Goal: Transaction & Acquisition: Obtain resource

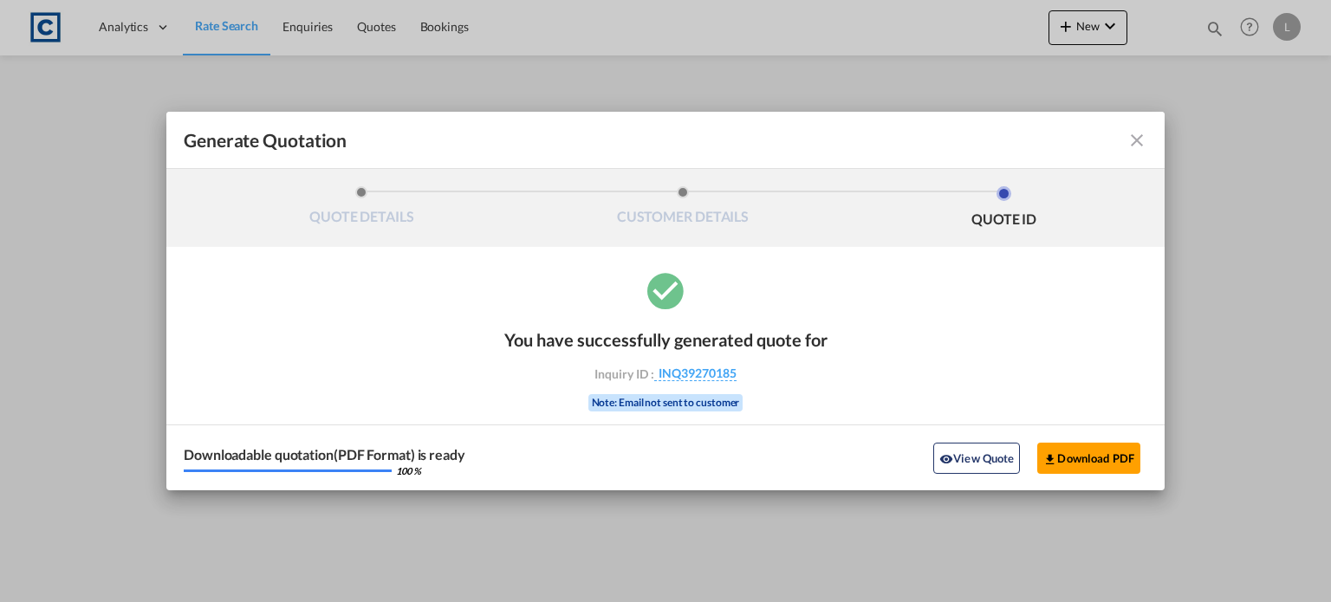
click at [1138, 141] on md-icon "icon-close fg-AAA8AD cursor m-0" at bounding box center [1136, 140] width 21 height 21
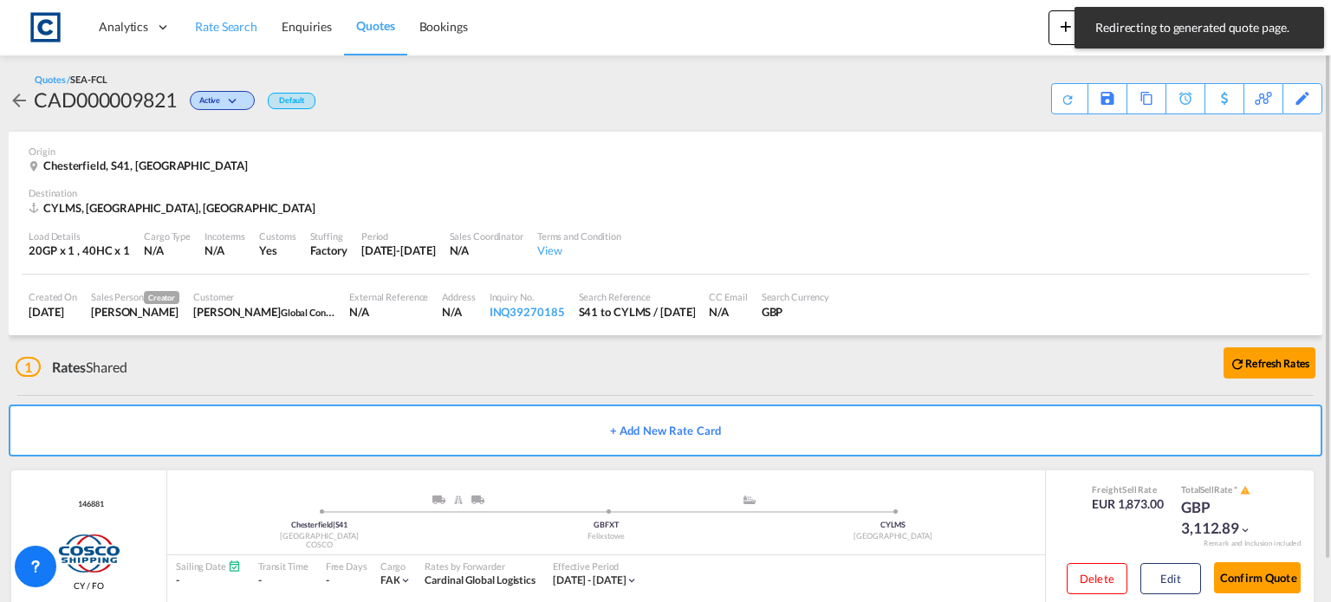
click at [218, 26] on span "Rate Search" at bounding box center [226, 26] width 62 height 15
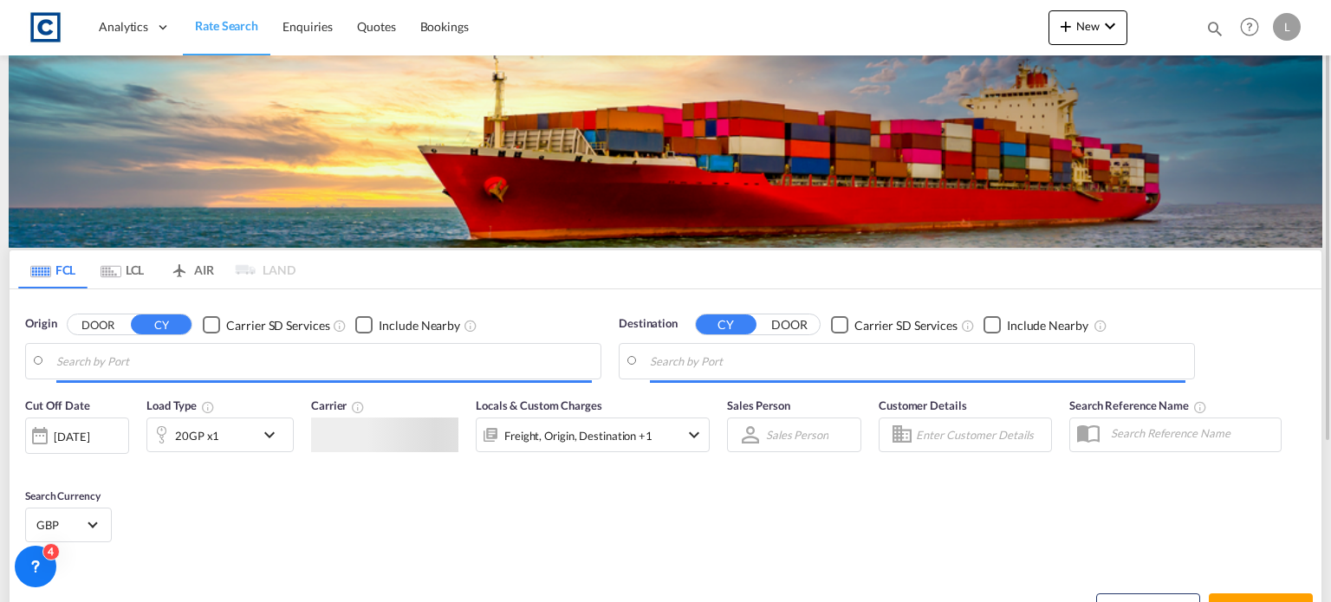
type input "GB-S41, Chesterfield"
type input "Limassol, CYLMS"
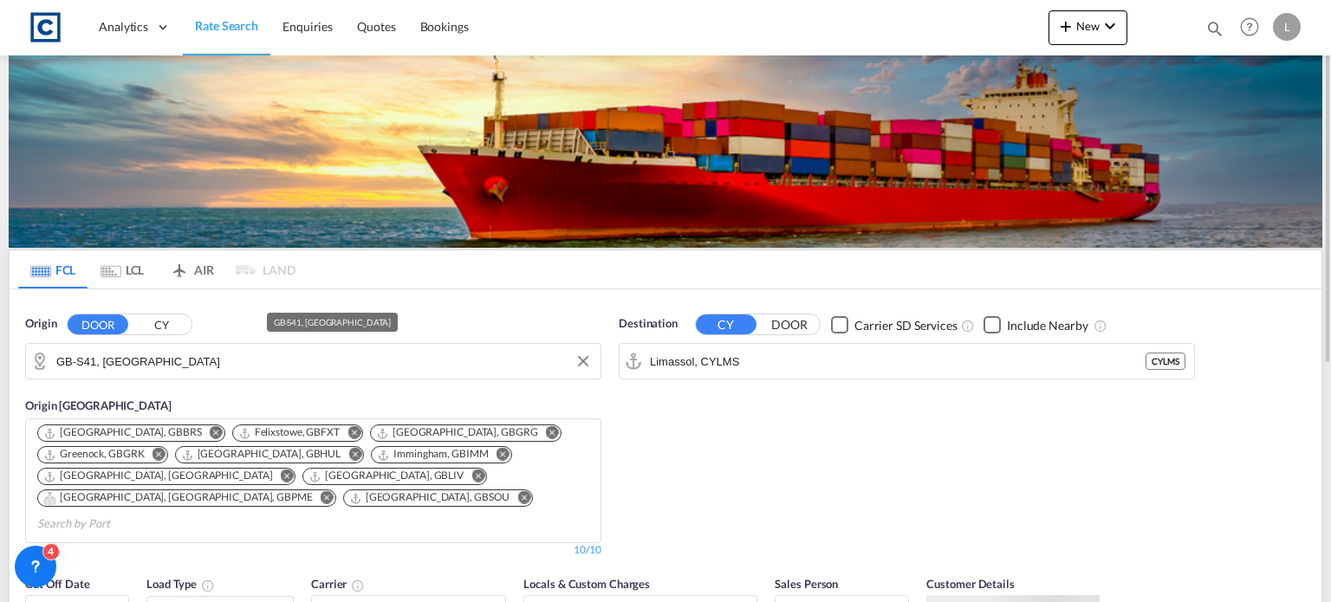
click at [187, 363] on input "GB-S41, Chesterfield" at bounding box center [323, 361] width 535 height 26
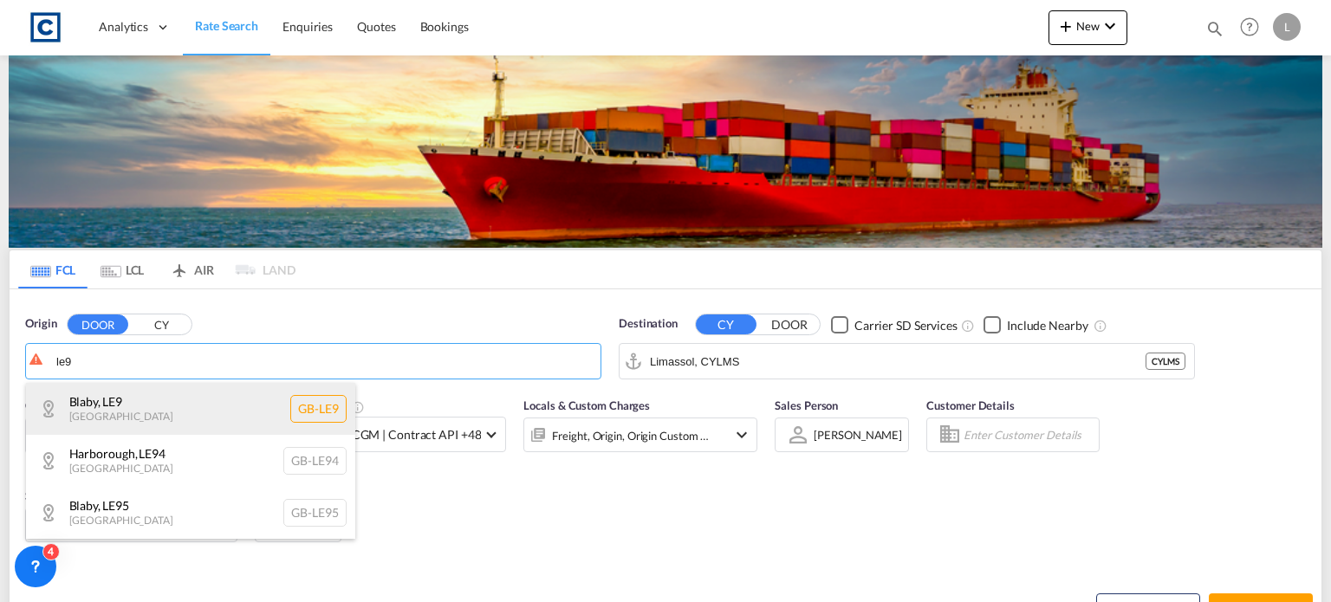
click at [113, 400] on div "Blaby , LE9 United Kingdom GB-LE9" at bounding box center [190, 409] width 329 height 52
type input "GB-LE9, Blaby"
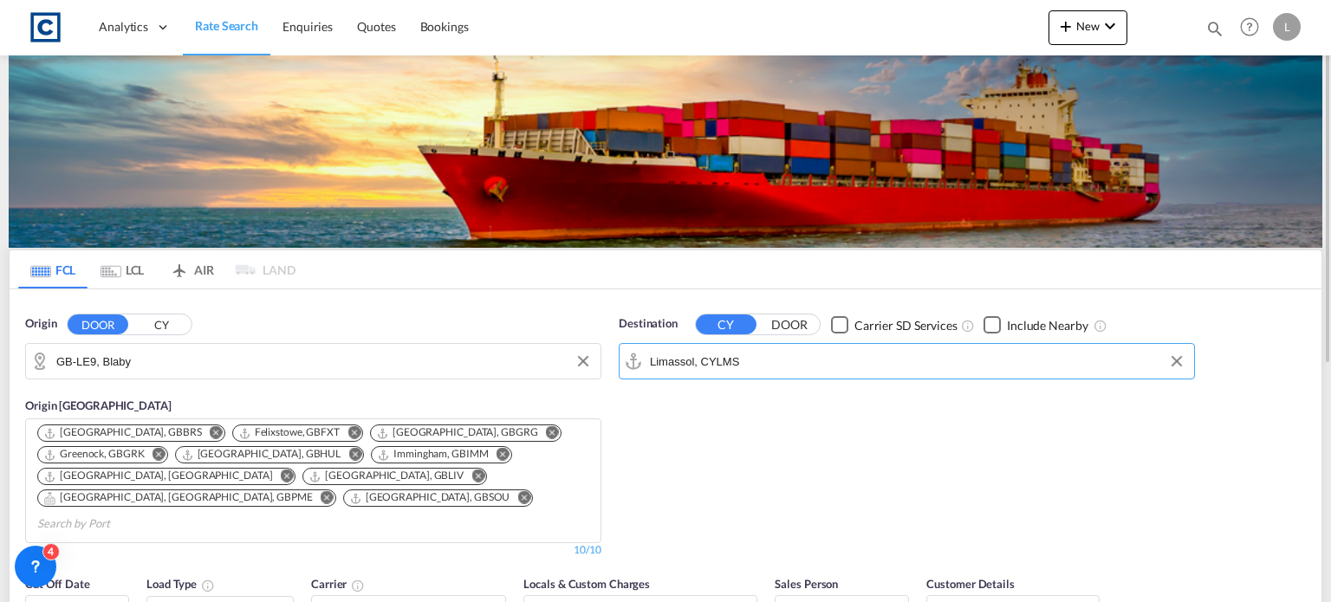
click at [776, 366] on input "Limassol, CYLMS" at bounding box center [917, 361] width 535 height 26
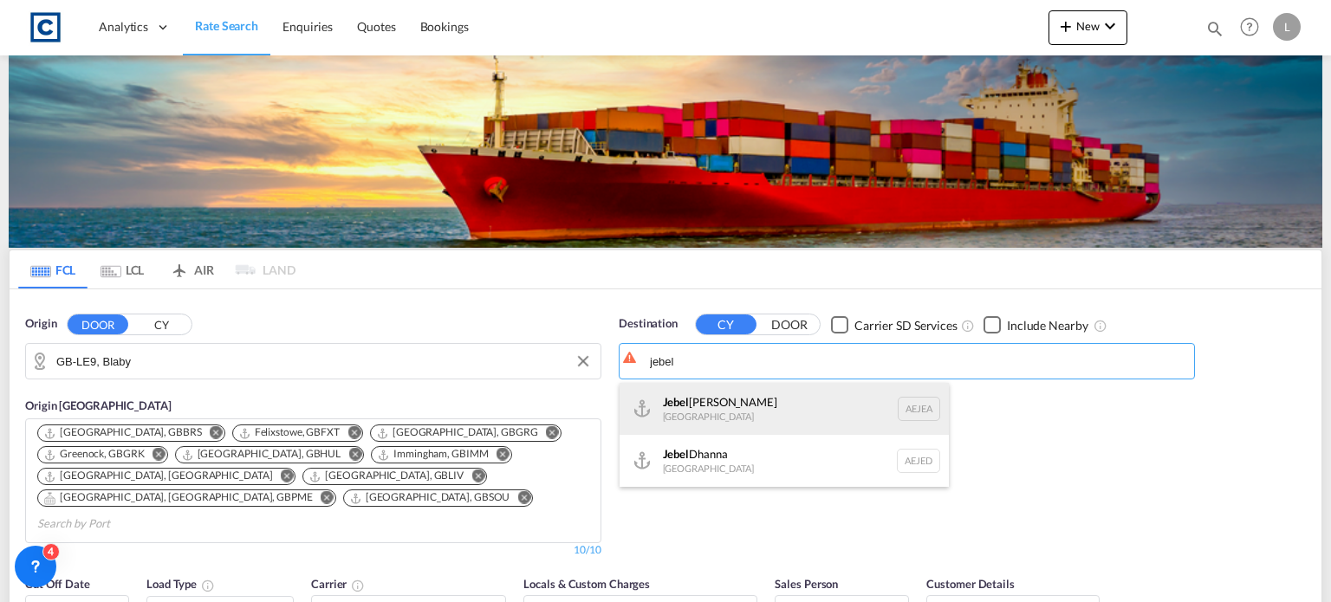
click at [703, 411] on div "Jebel Ali United Arab Emirates AEJEA" at bounding box center [783, 409] width 329 height 52
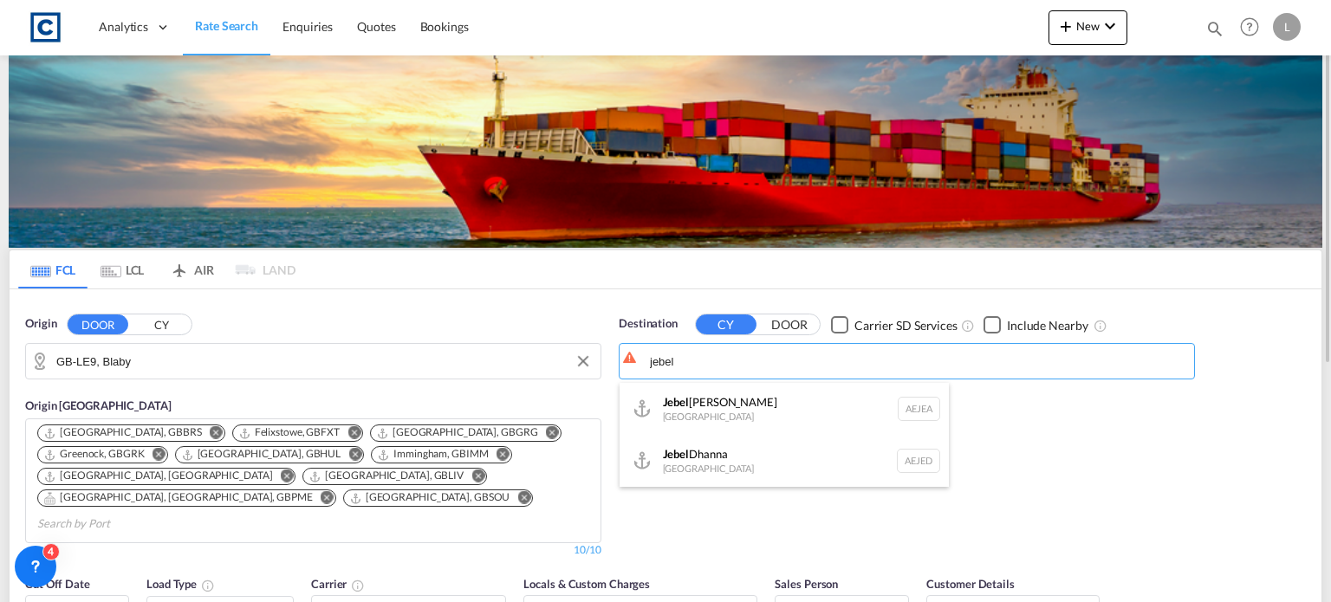
type input "Jebel Ali, AEJEA"
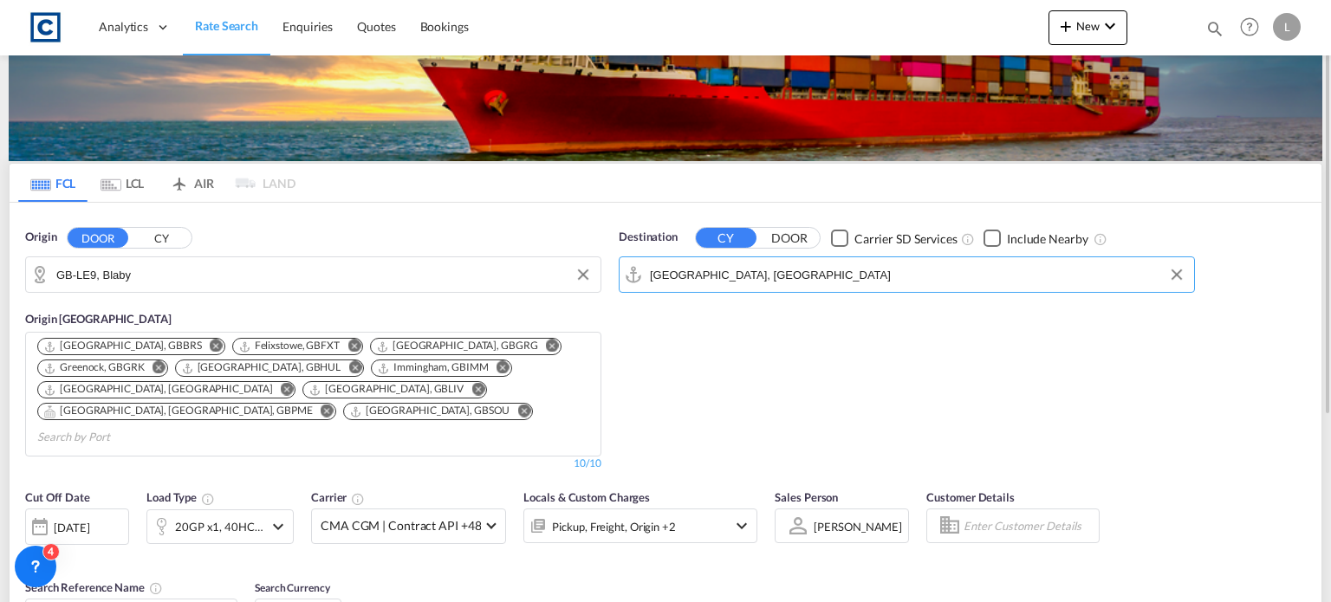
scroll to position [173, 0]
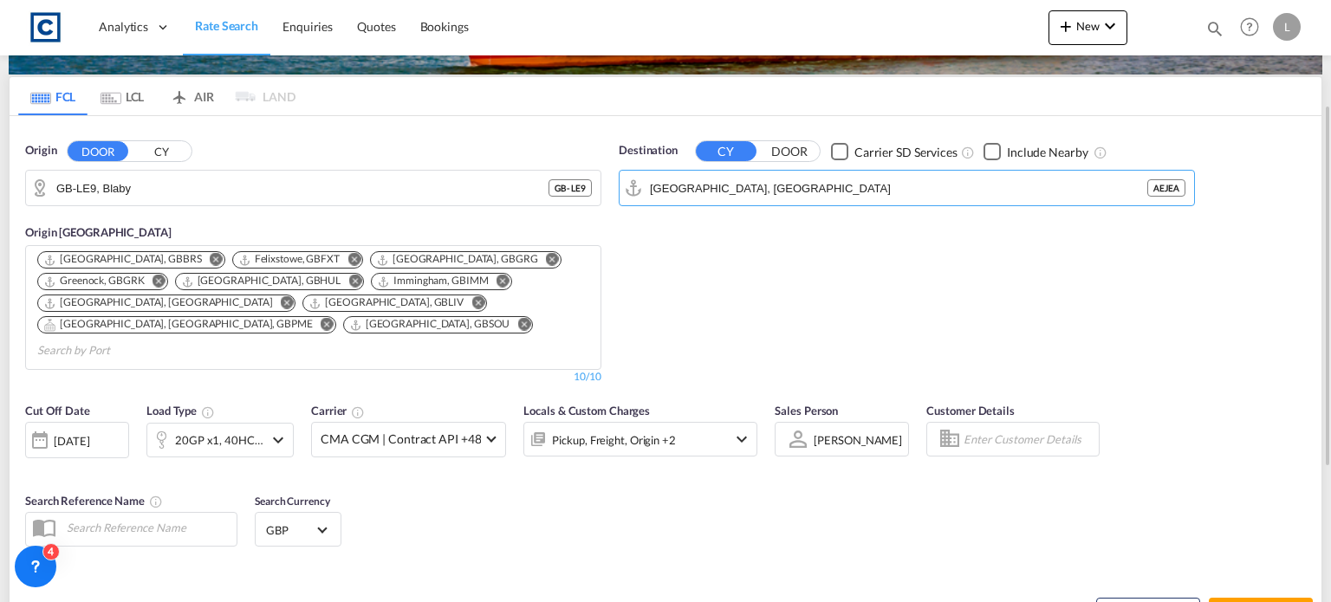
click at [191, 423] on div "20GP x1, 40HC x1" at bounding box center [205, 440] width 116 height 35
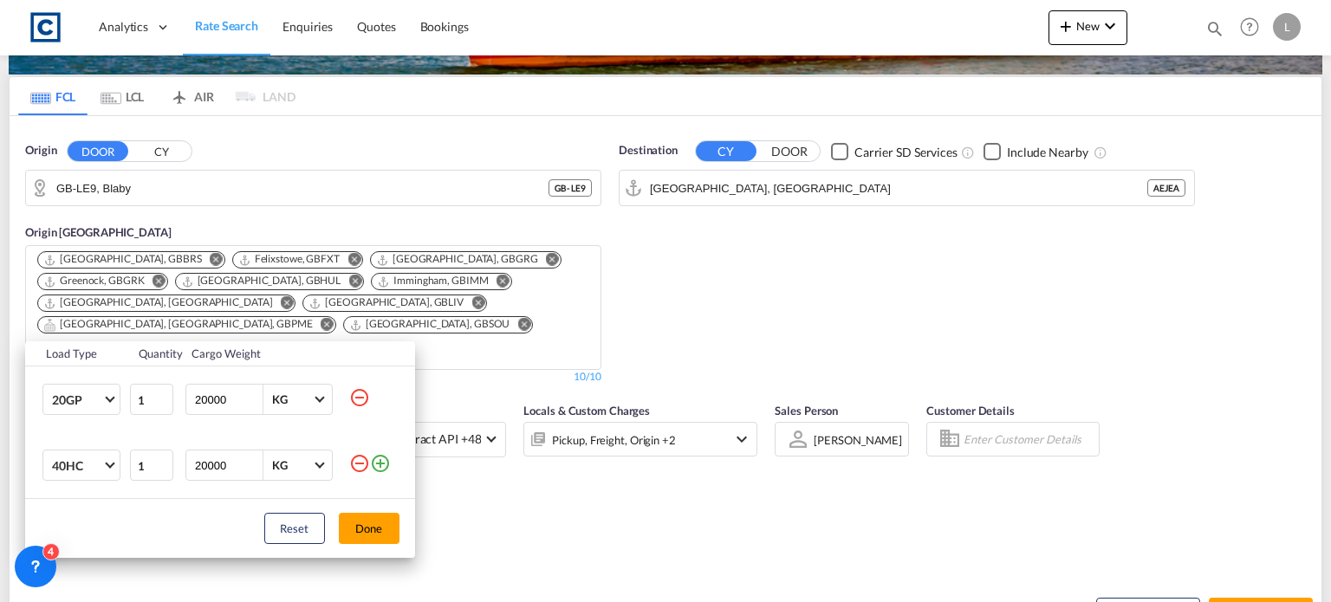
click at [357, 463] on md-icon "icon-minus-circle-outline" at bounding box center [359, 463] width 21 height 21
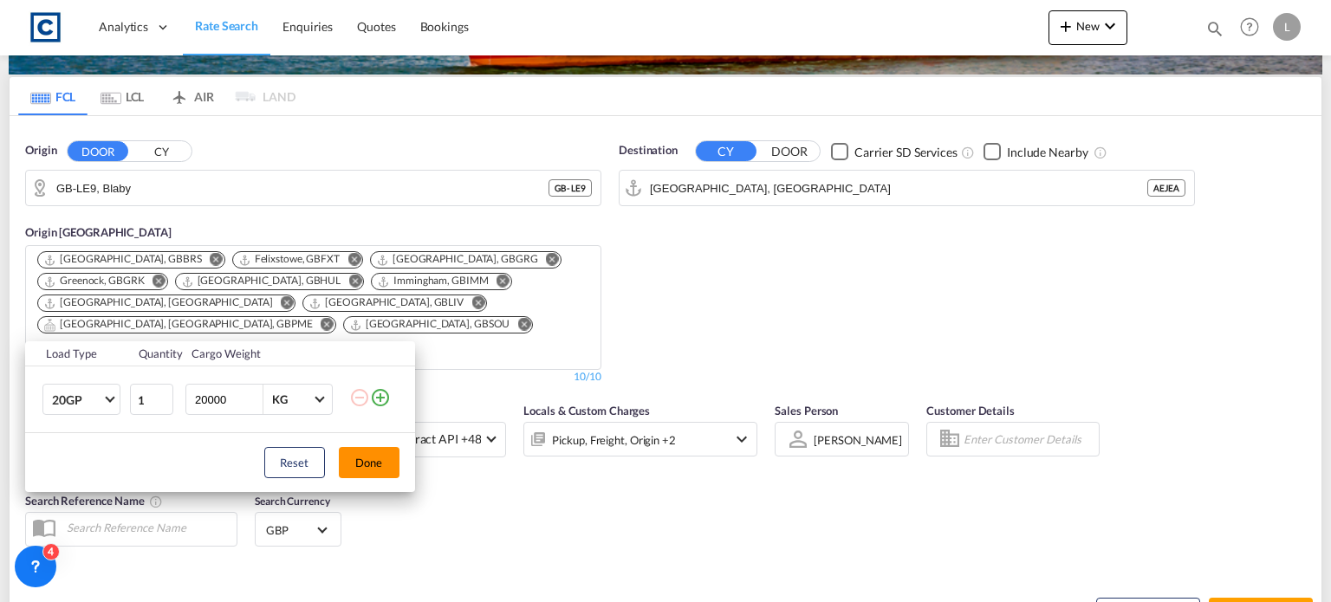
click at [360, 462] on button "Done" at bounding box center [369, 462] width 61 height 31
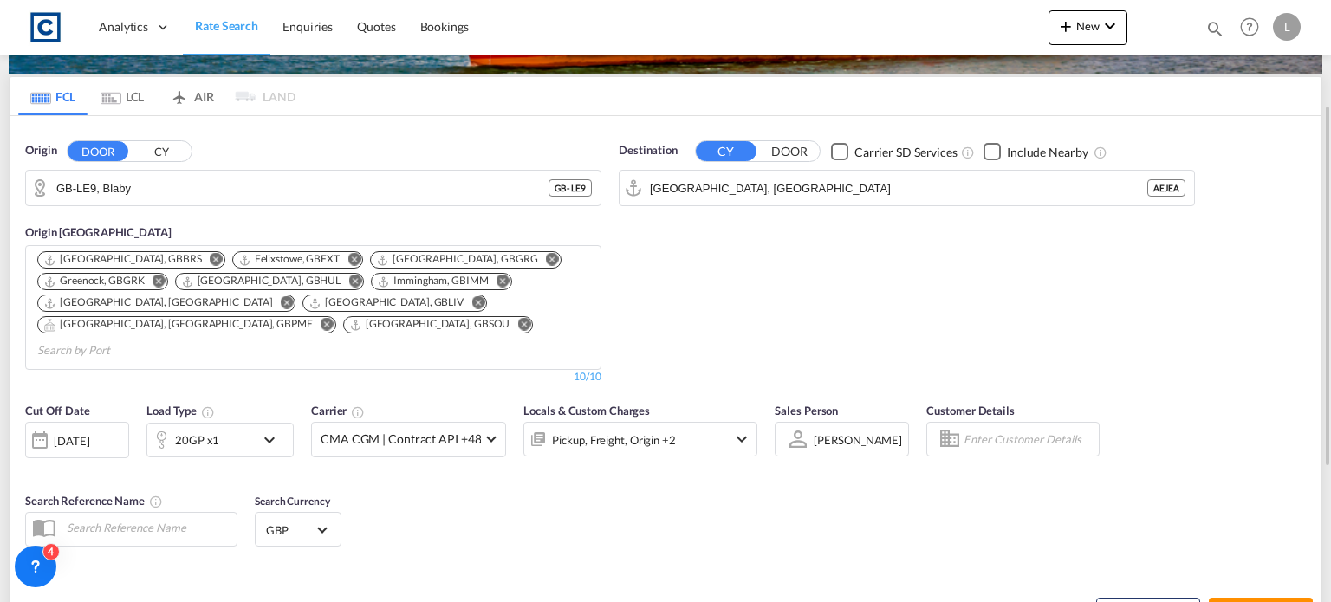
click at [1235, 601] on span "Search Rates" at bounding box center [1260, 613] width 83 height 14
type input "LE9 to AEJEA / 22 Sep 2025"
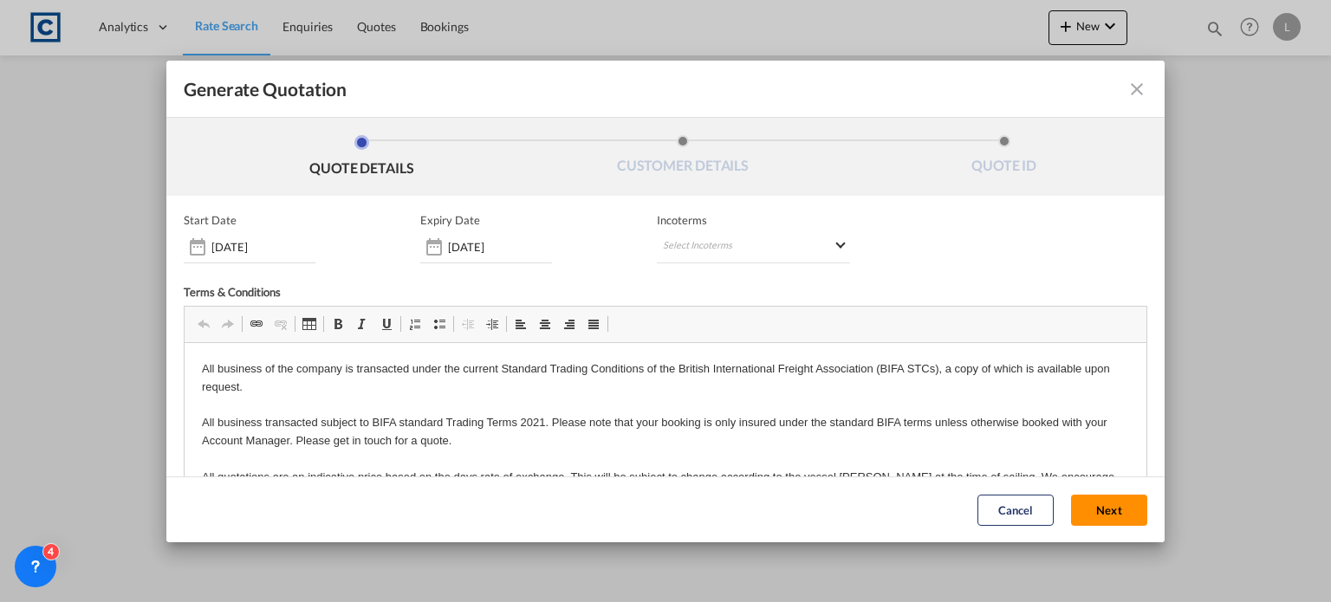
click at [1071, 507] on button "Next" at bounding box center [1109, 510] width 76 height 31
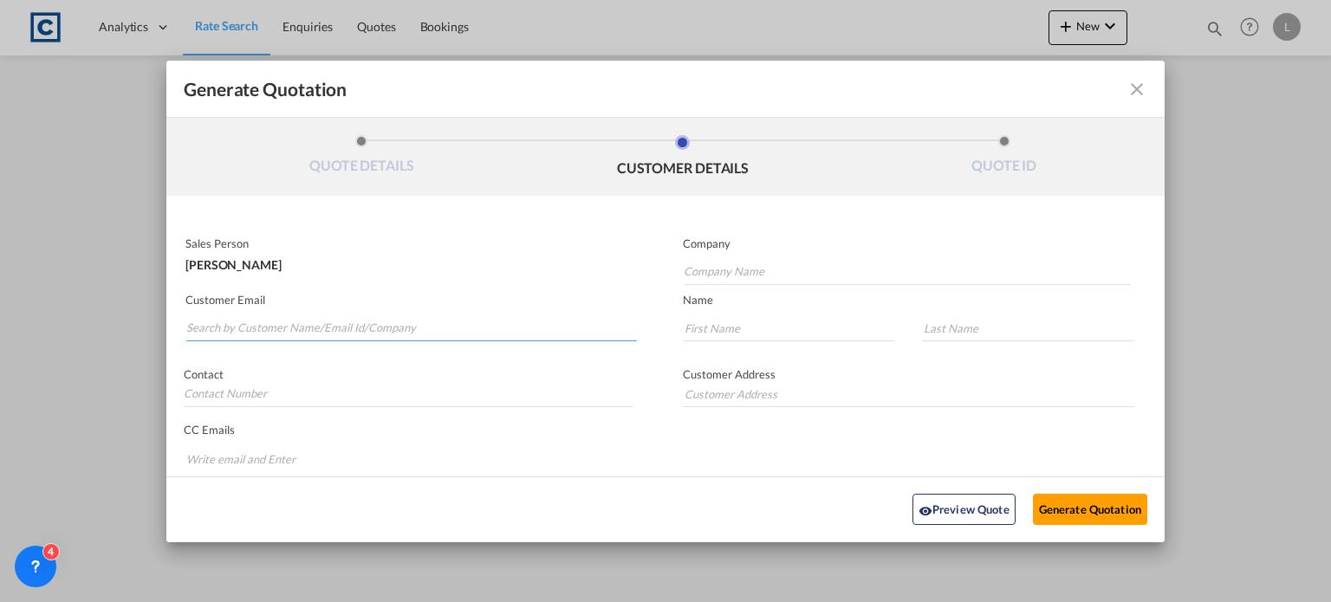
click at [197, 323] on input "Search by Customer Name/Email Id/Company" at bounding box center [411, 328] width 450 height 26
paste input "Exports <exports@simfreight.com>"
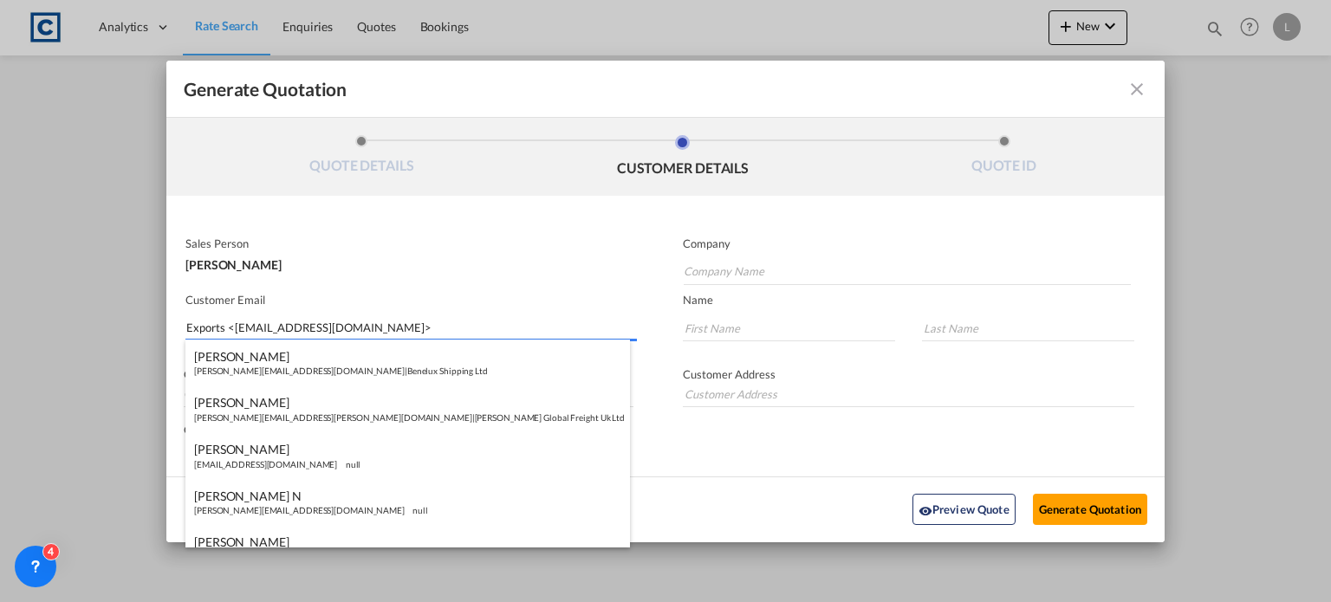
drag, startPoint x: 236, startPoint y: 330, endPoint x: 232, endPoint y: 290, distance: 40.0
click at [235, 326] on input "Exports <exports@simfreight.com>" at bounding box center [411, 328] width 450 height 26
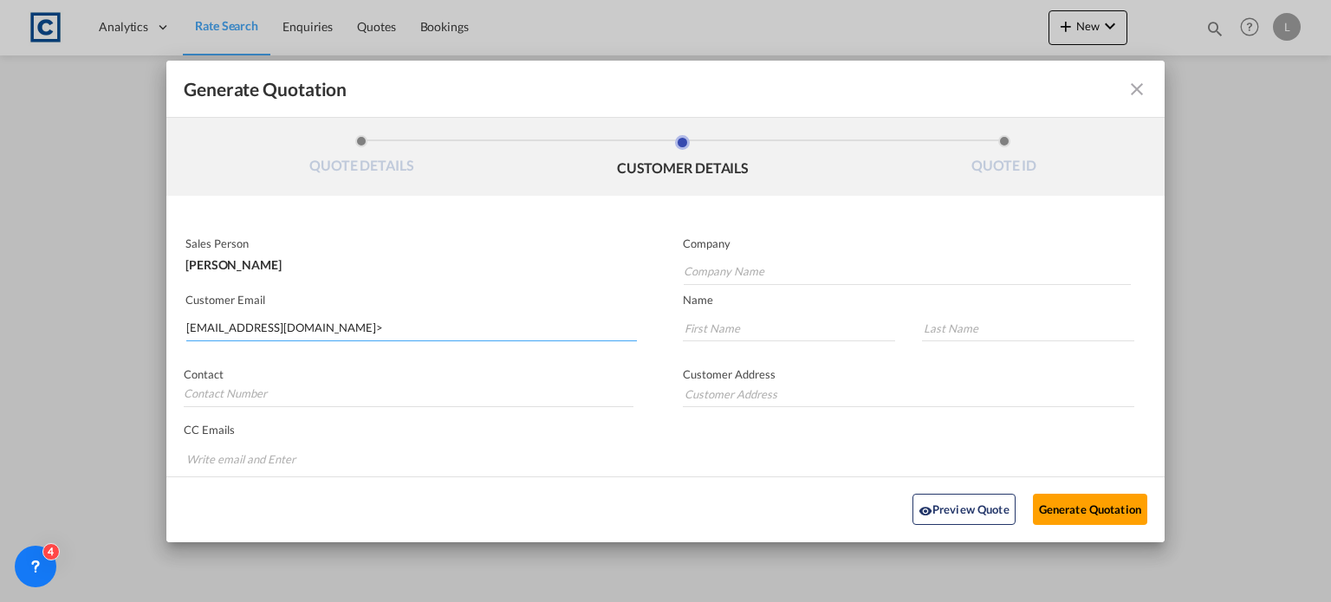
click at [325, 323] on input "exports@simfreight.com>" at bounding box center [411, 328] width 450 height 26
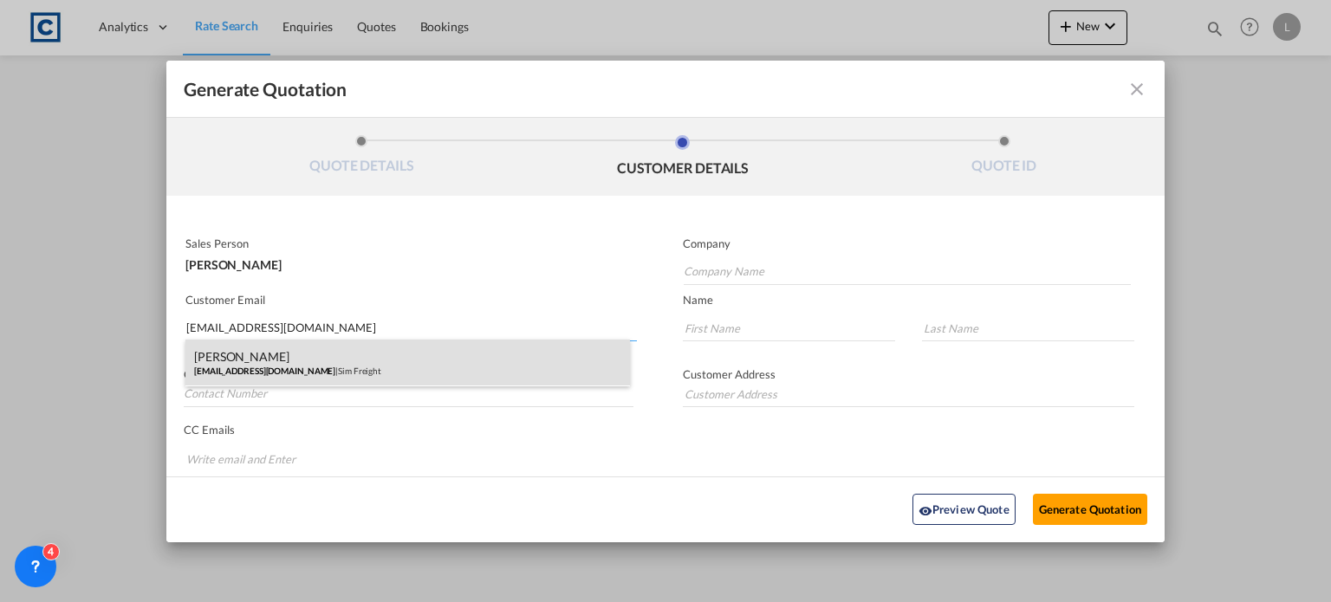
type input "exports@simfreight.com"
click at [276, 353] on div "Francesca Haiphong exports@simfreight.com | Sim Freight" at bounding box center [407, 363] width 444 height 47
type input "Sim Freight"
type input "Francesca"
type input "Haiphong"
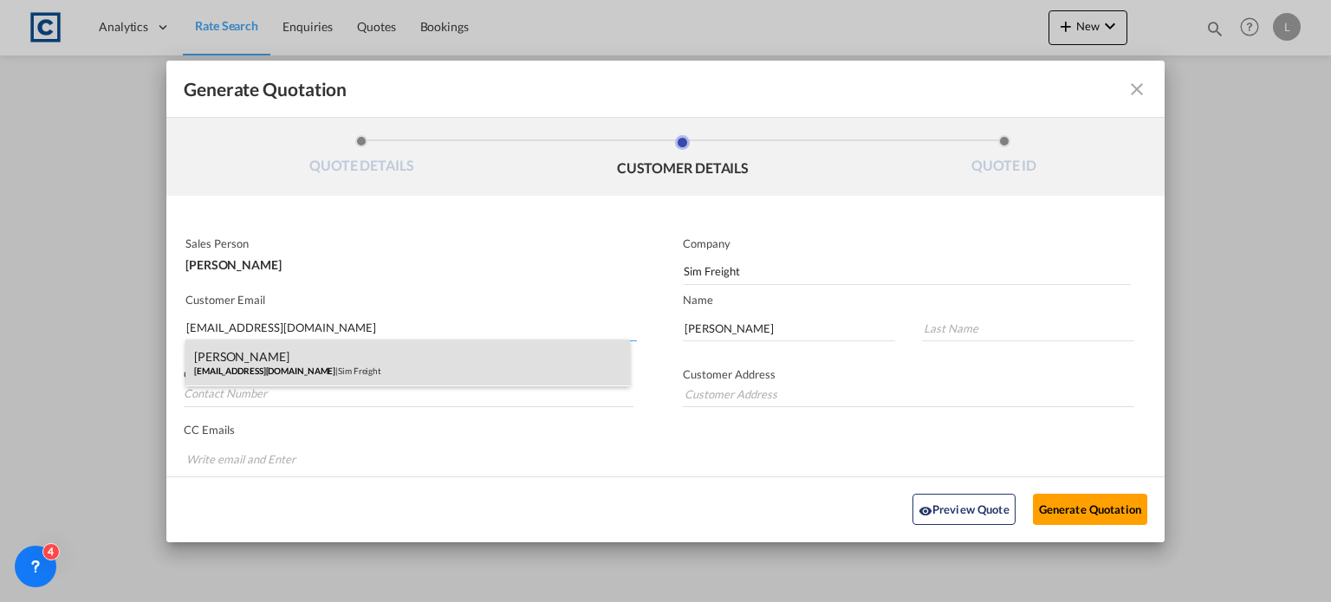
type input "0203 137 1093"
type input "Unit 2B, Polar Park, West Drayton UB7 0DG, United Kingdom"
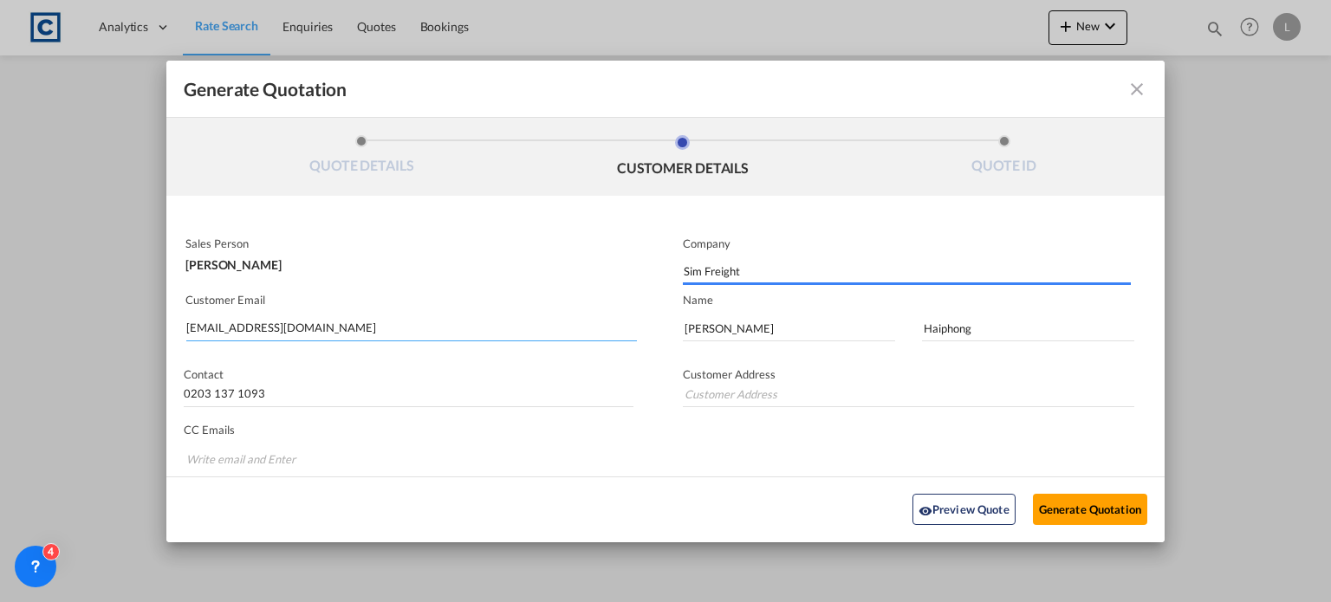
type input "Unit 2B, Polar Park, West Drayton UB7 0DG, United Kingdom"
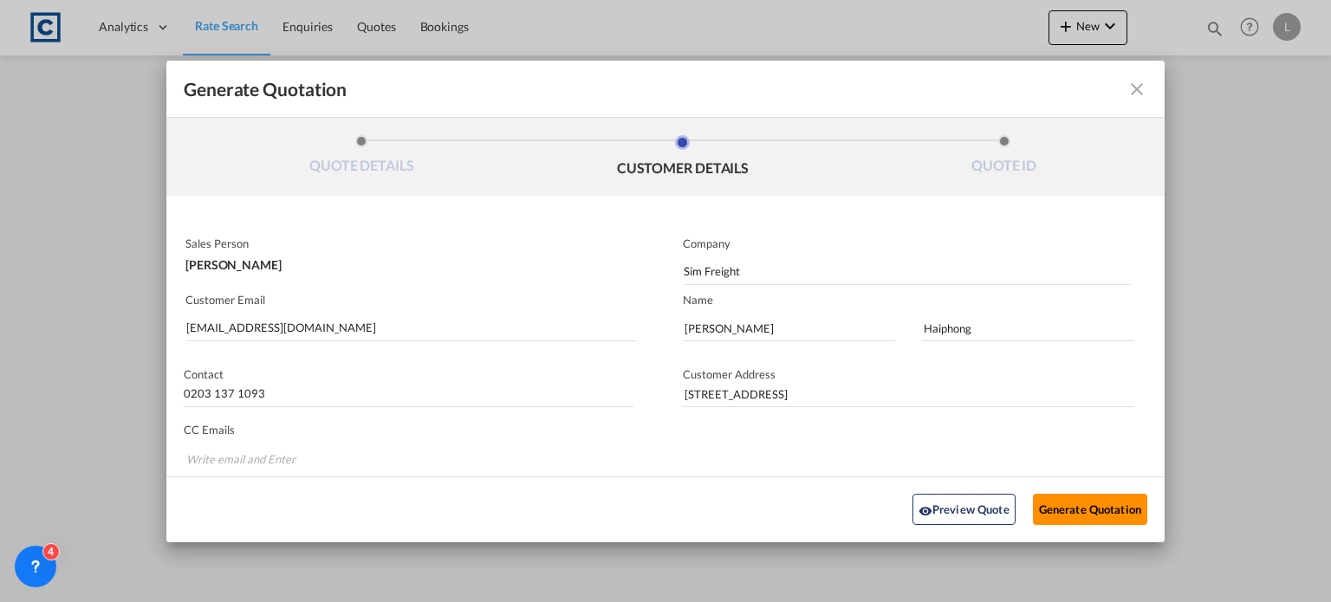
click at [1070, 496] on button "Generate Quotation" at bounding box center [1090, 509] width 114 height 31
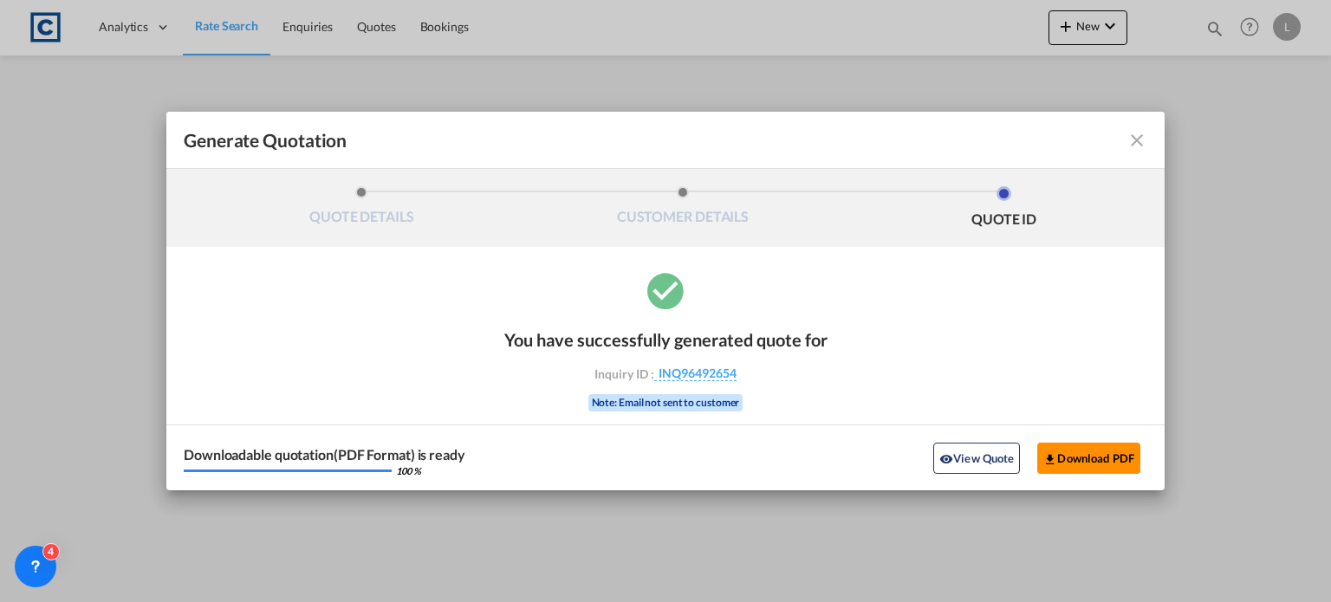
click at [1085, 461] on button "Download PDF" at bounding box center [1088, 458] width 103 height 31
click at [1131, 134] on md-icon "icon-close fg-AAA8AD cursor m-0" at bounding box center [1136, 140] width 21 height 21
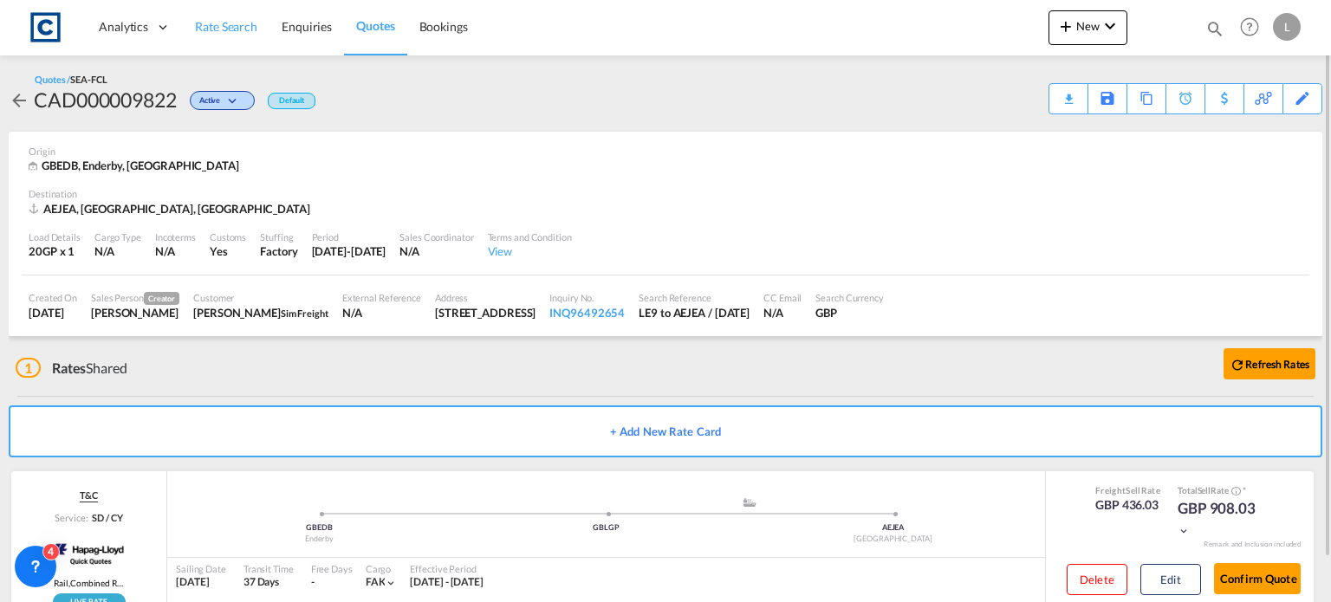
click at [236, 23] on span "Rate Search" at bounding box center [226, 26] width 62 height 15
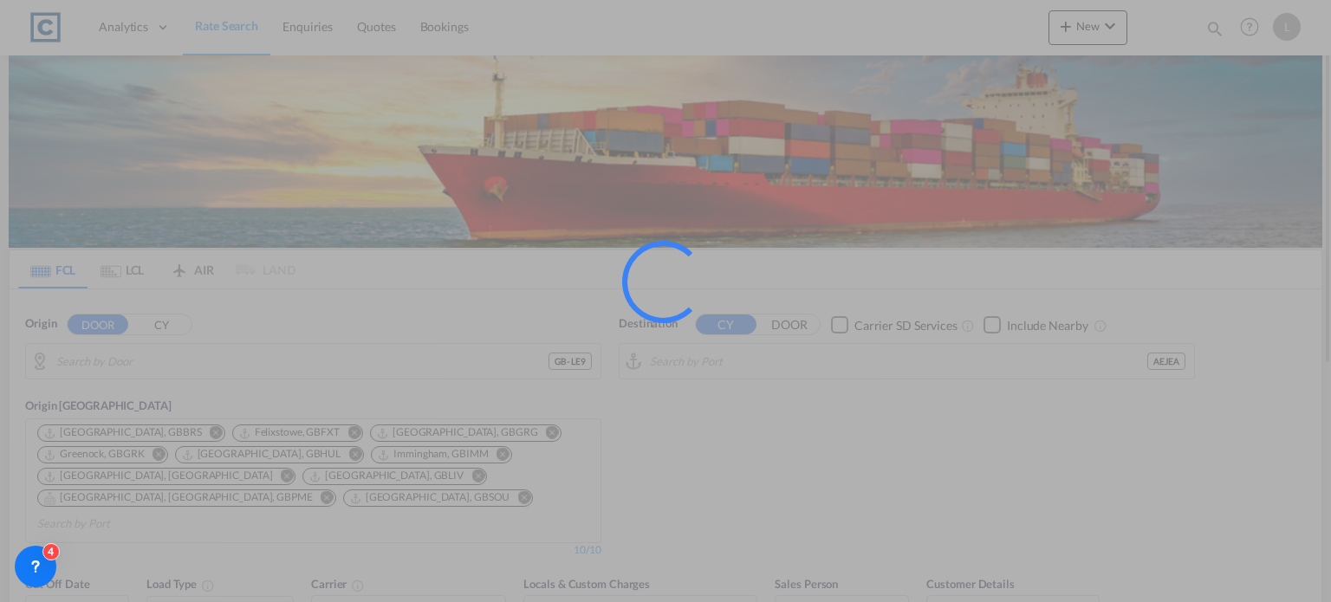
type input "GB-LE9, Blaby"
type input "Jebel Ali, AEJEA"
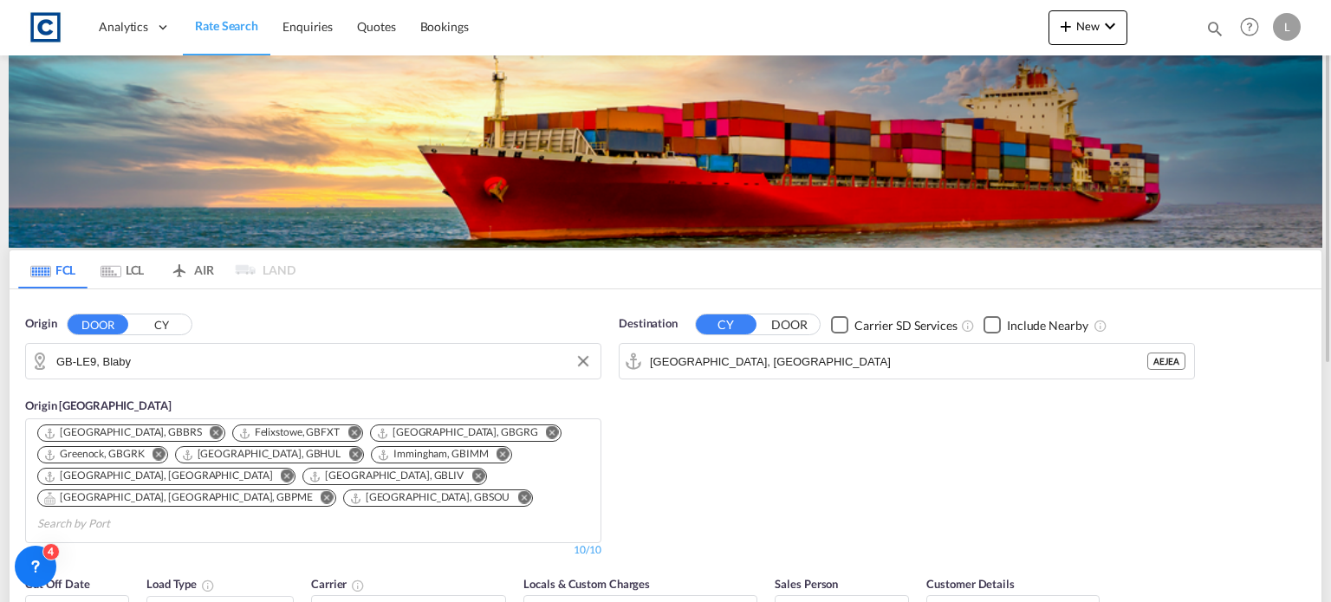
click at [149, 360] on input "GB-LE9, Blaby" at bounding box center [323, 361] width 535 height 26
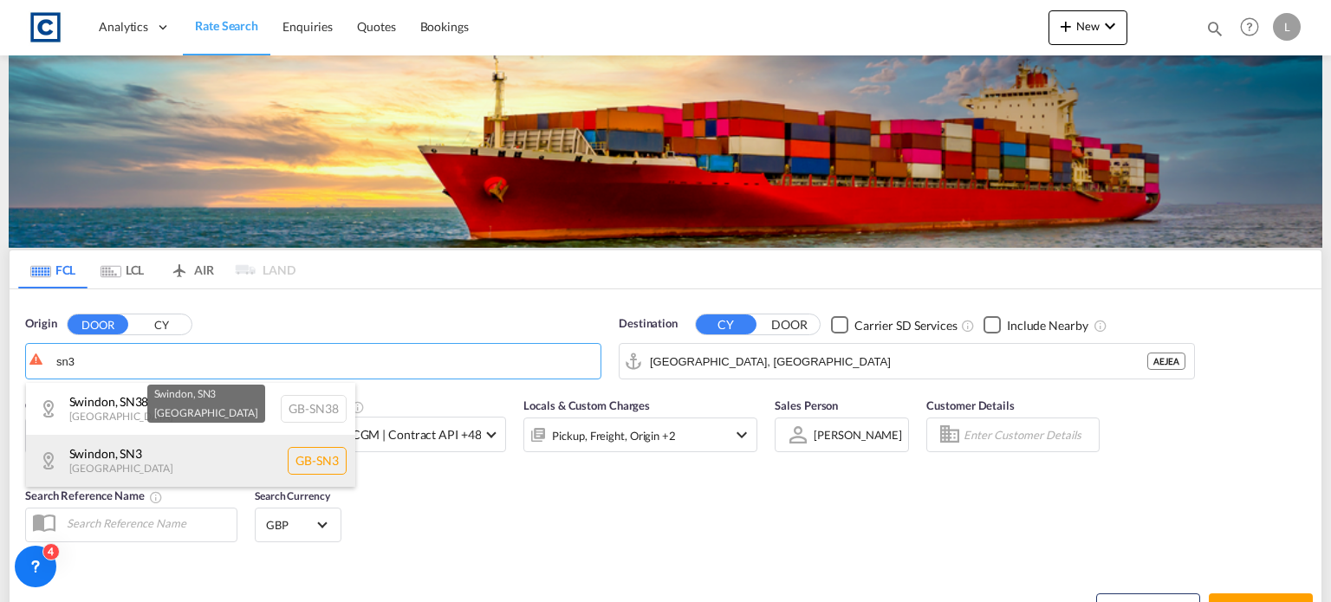
click at [113, 463] on div "Swindon , SN3 United Kingdom GB-SN3" at bounding box center [190, 461] width 329 height 52
type input "GB-SN3, Swindon"
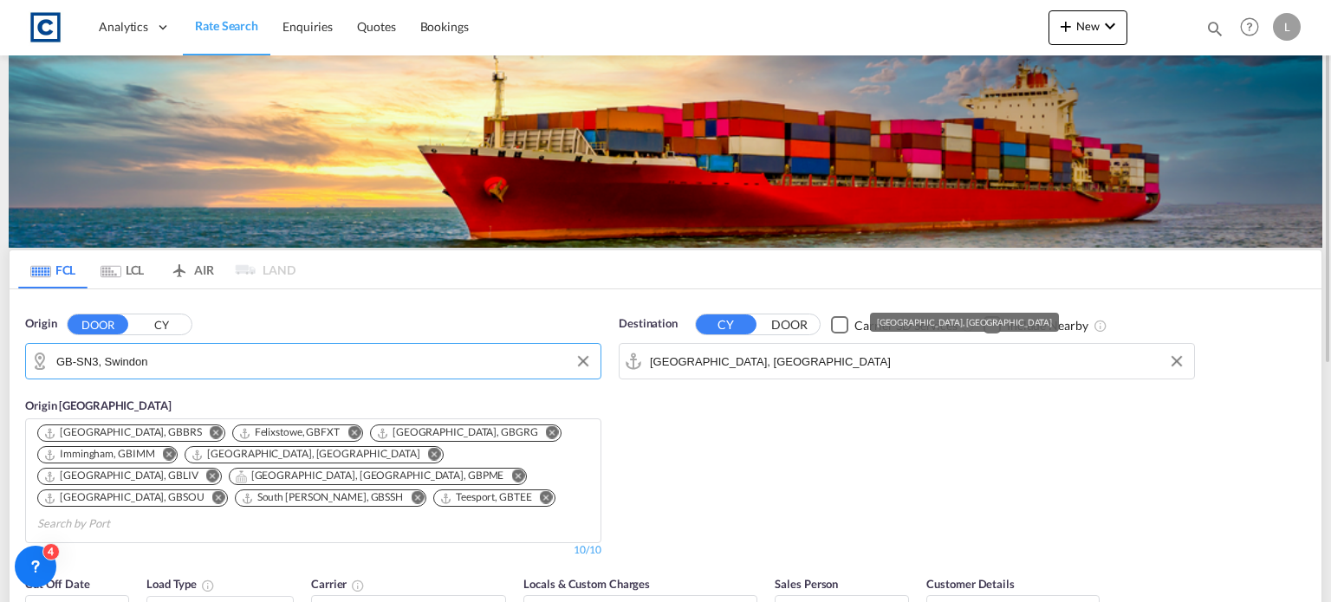
click at [750, 369] on input "Jebel Ali, AEJEA" at bounding box center [917, 361] width 535 height 26
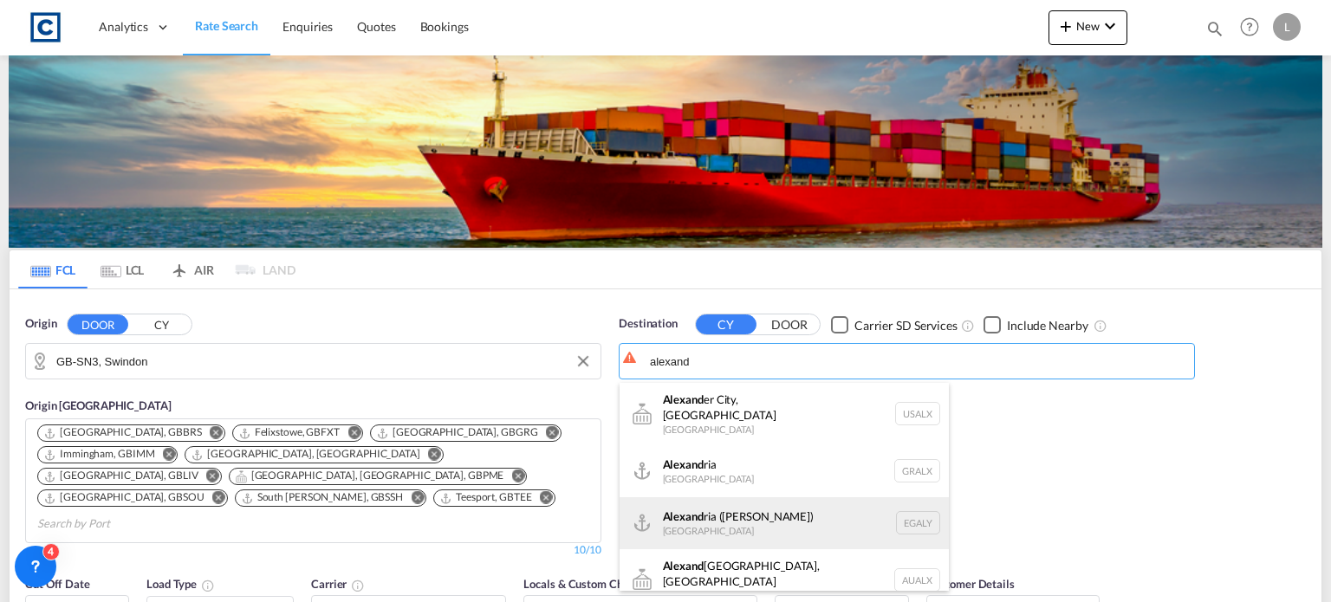
click at [750, 507] on div "Alexand ria (El Iskandariya) Egypt EGALY" at bounding box center [783, 523] width 329 height 52
type input "Alexandria (El Iskandariya), EGALY"
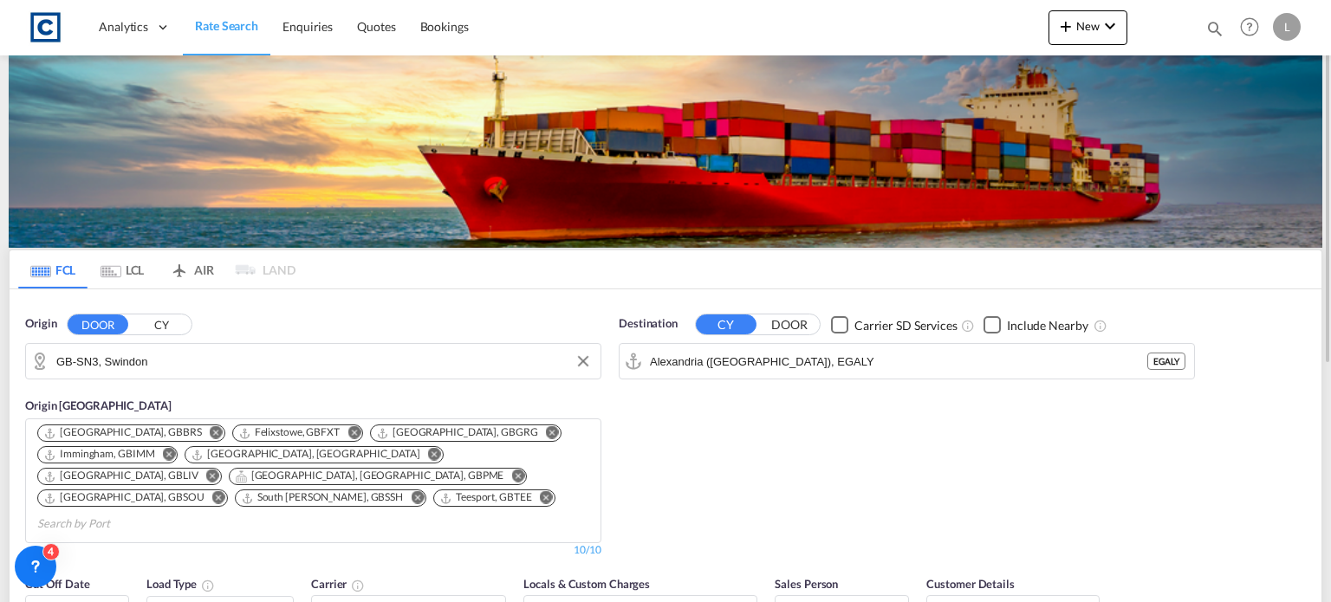
click at [990, 322] on div "Checkbox No Ink" at bounding box center [991, 324] width 17 height 17
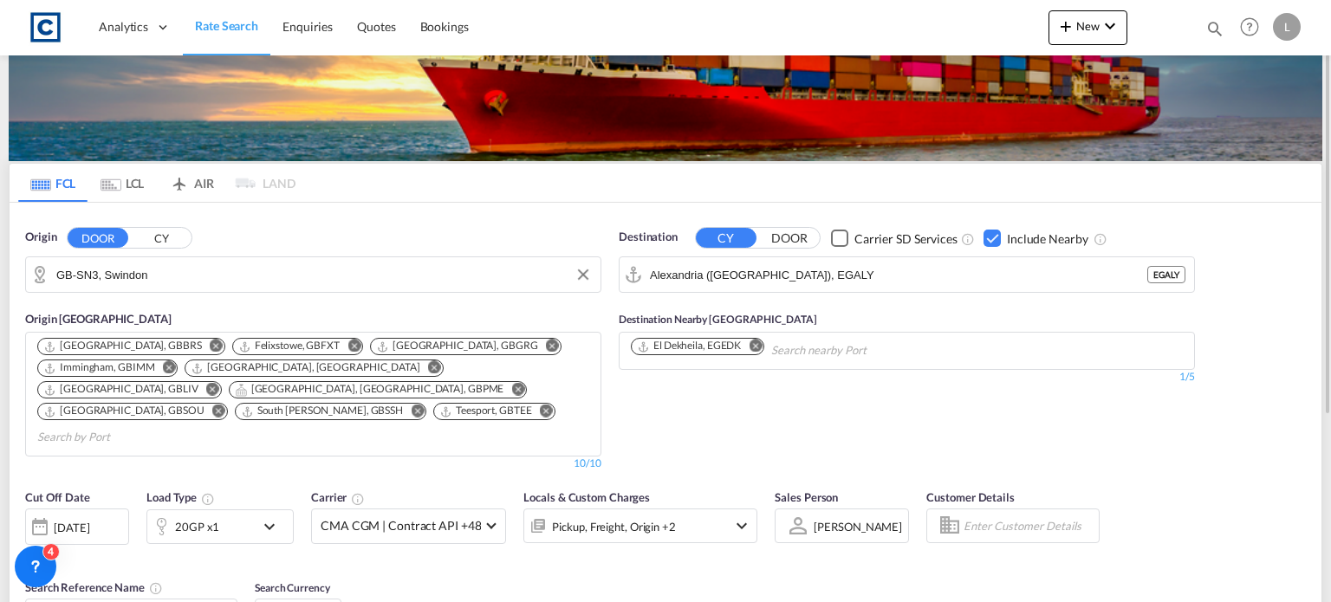
scroll to position [173, 0]
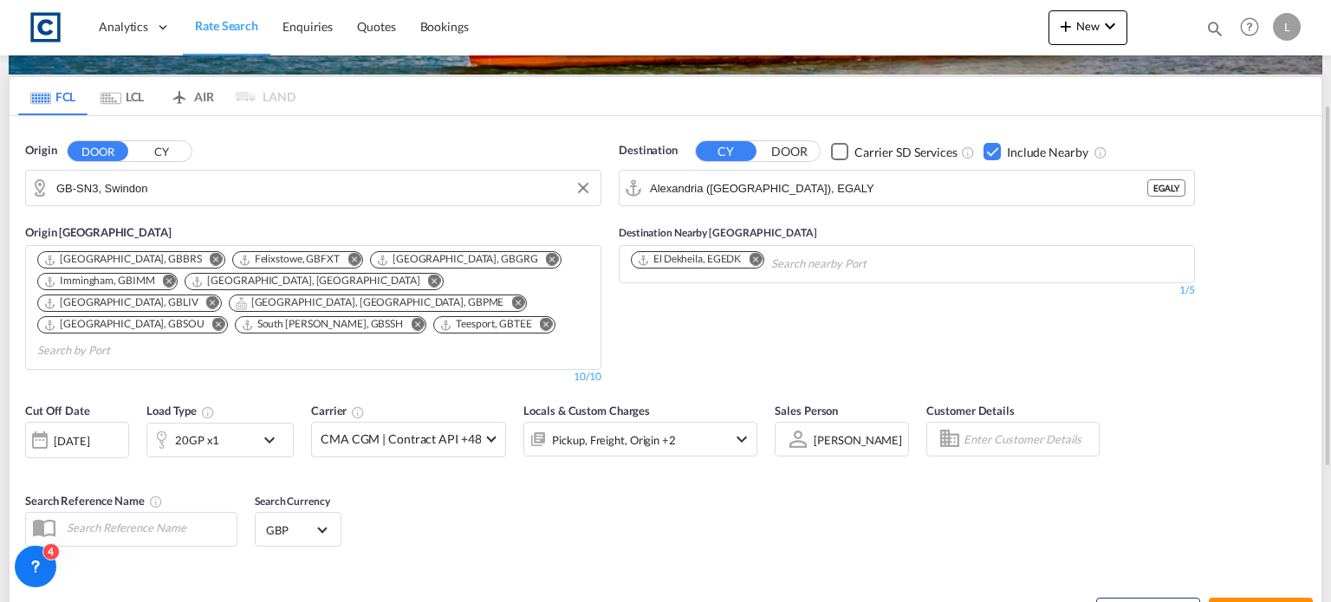
click at [1242, 598] on button "Search Rates" at bounding box center [1260, 613] width 104 height 31
type input "SN3 to EGALY / 22 Sep 2025"
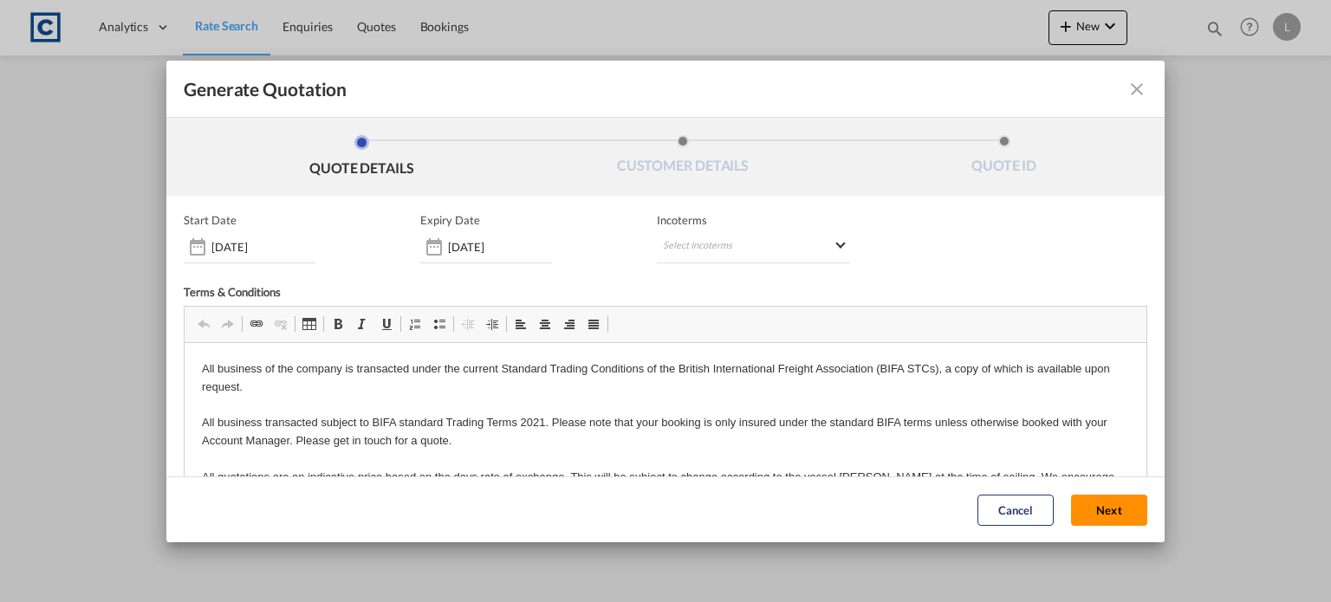
click at [1083, 502] on button "Next" at bounding box center [1109, 510] width 76 height 31
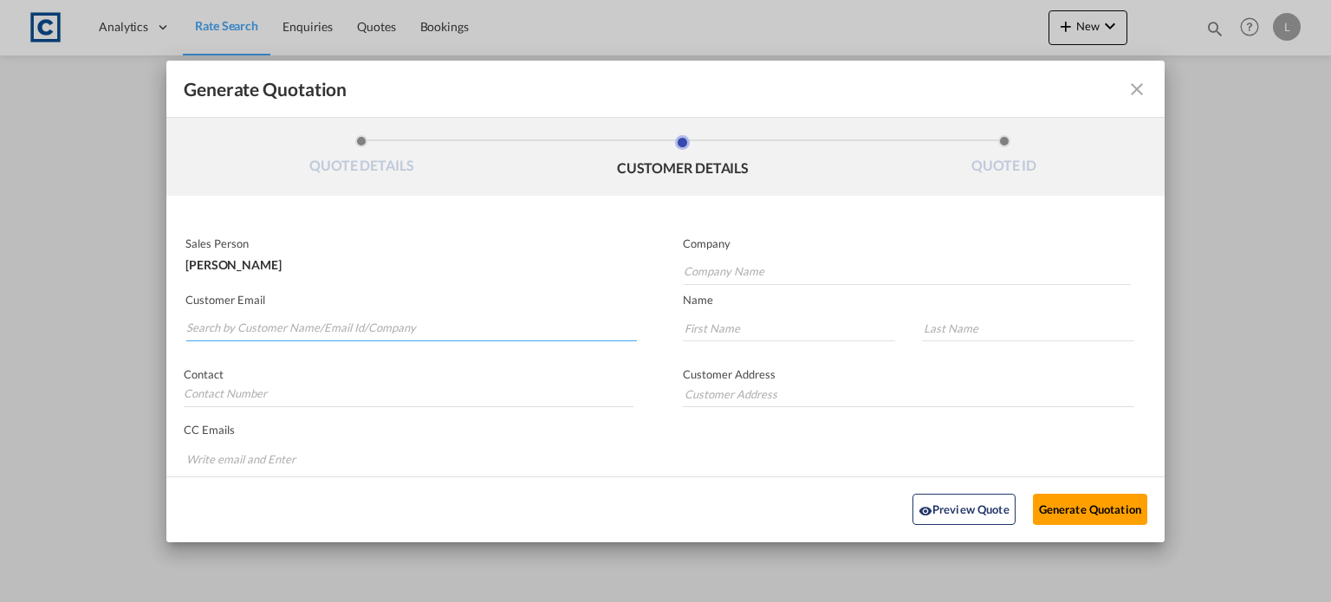
click at [258, 323] on input "Search by Customer Name/Email Id/Company" at bounding box center [411, 328] width 450 height 26
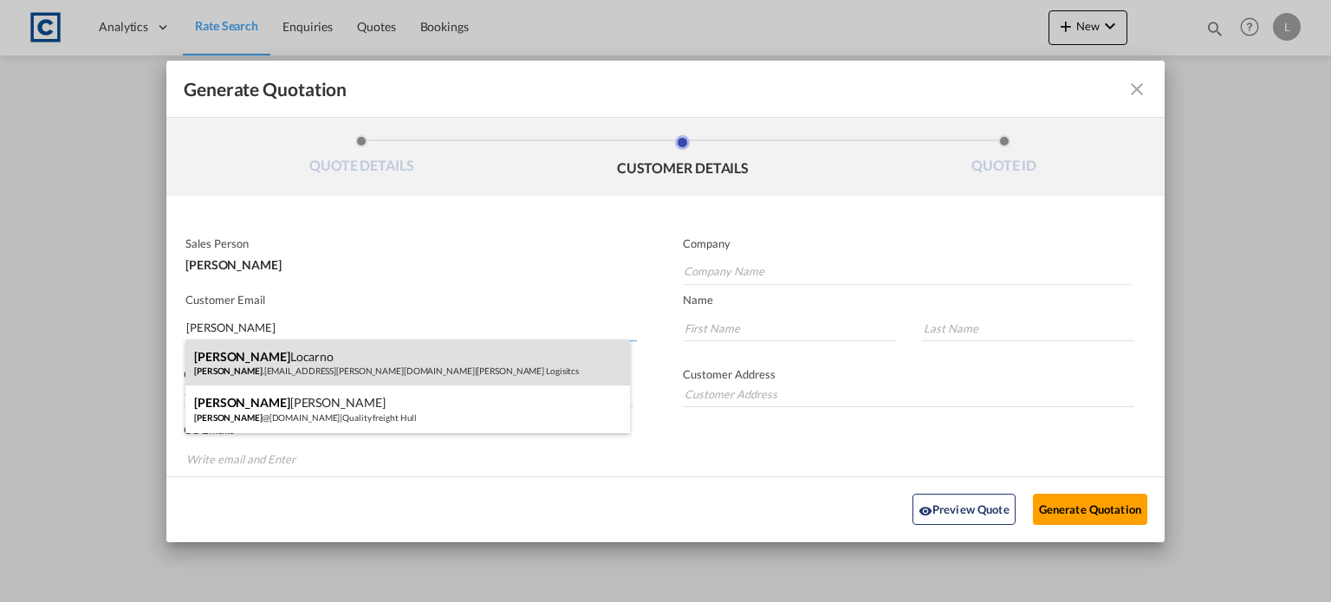
type input "[PERSON_NAME]"
click at [221, 360] on div "[PERSON_NAME] [PERSON_NAME] .[EMAIL_ADDRESS][PERSON_NAME][DOMAIN_NAME] | [PERSO…" at bounding box center [407, 363] width 444 height 47
type input "[PERSON_NAME] Logisitcs"
type input "[PERSON_NAME][EMAIL_ADDRESS][PERSON_NAME][DOMAIN_NAME]"
type input "[PERSON_NAME]"
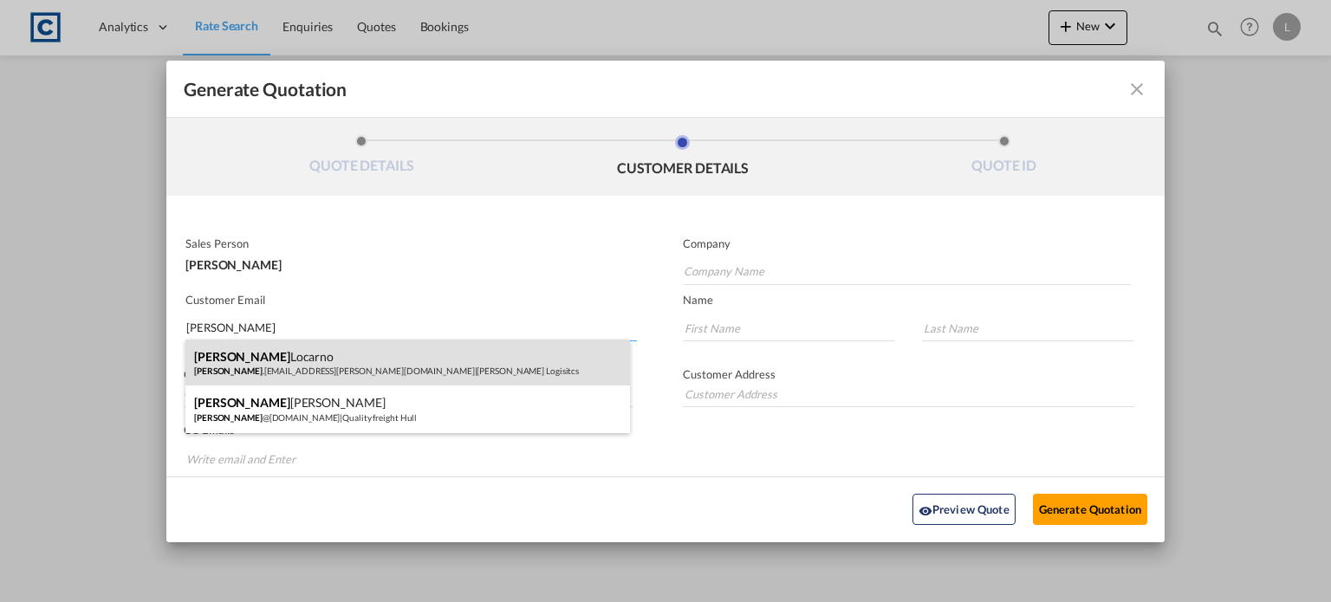
type input "Locarno"
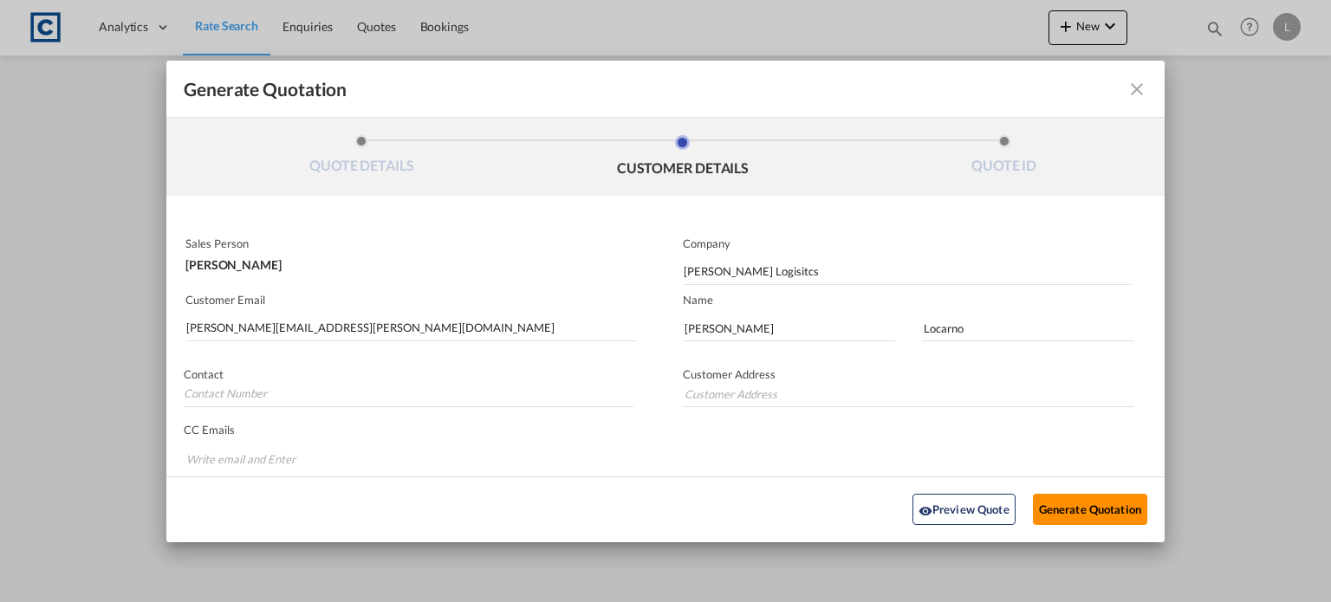
click at [1087, 509] on button "Generate Quotation" at bounding box center [1090, 509] width 114 height 31
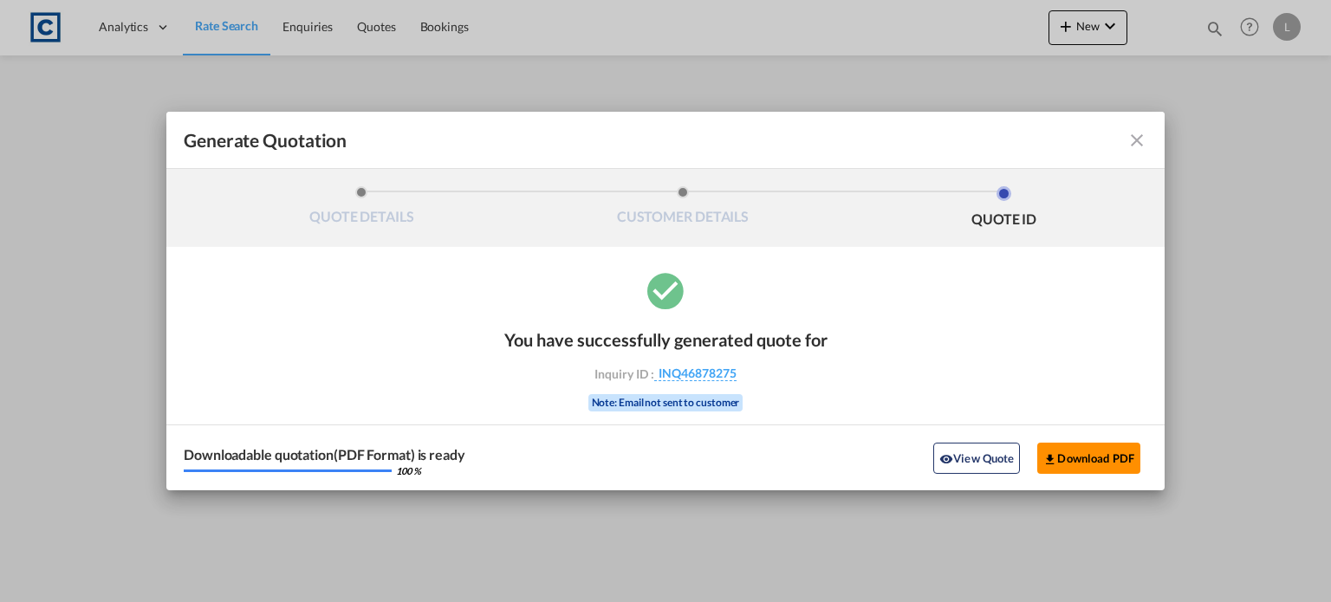
click at [1078, 461] on button "Download PDF" at bounding box center [1088, 458] width 103 height 31
